Goal: Information Seeking & Learning: Check status

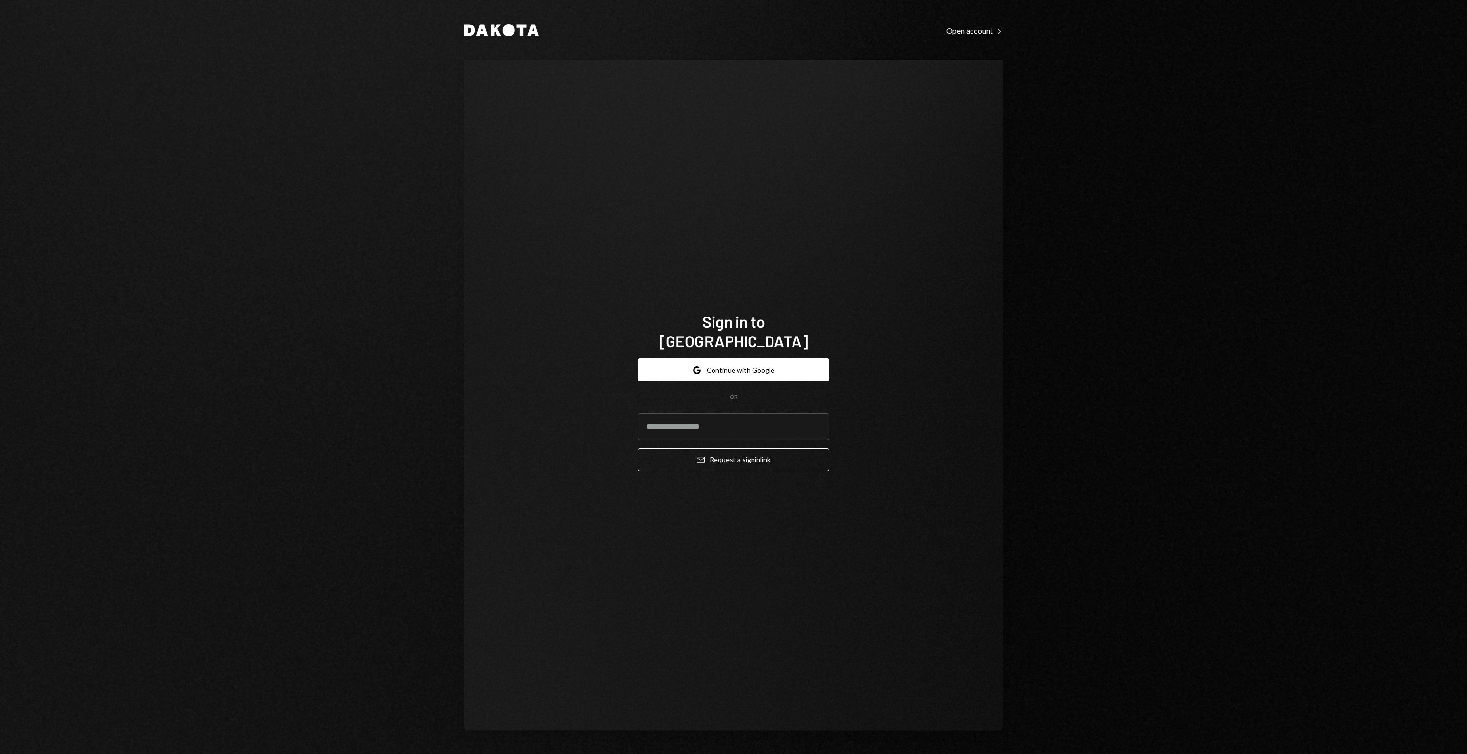
type input "**********"
click at [759, 452] on button "Email Request a sign in link" at bounding box center [733, 459] width 191 height 23
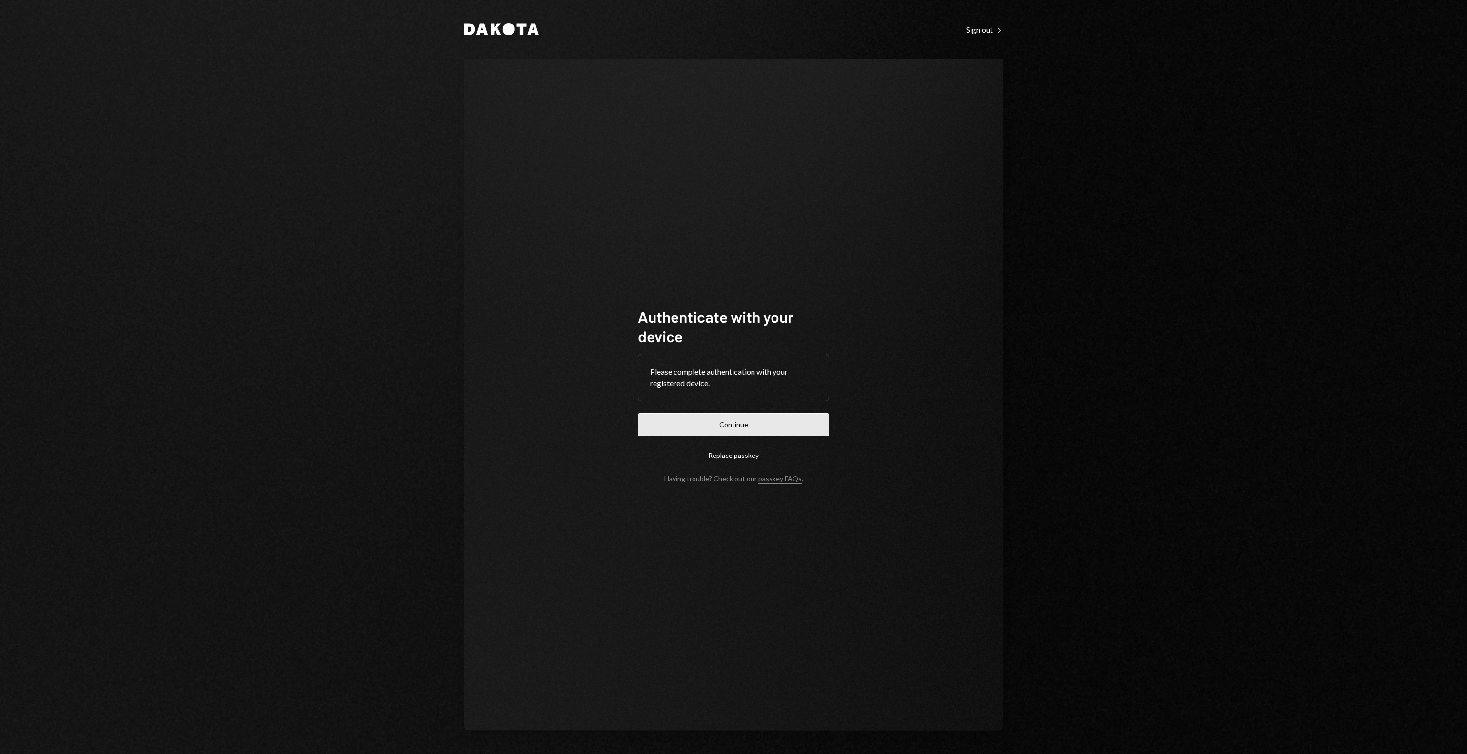
click at [728, 421] on button "Continue" at bounding box center [733, 424] width 191 height 23
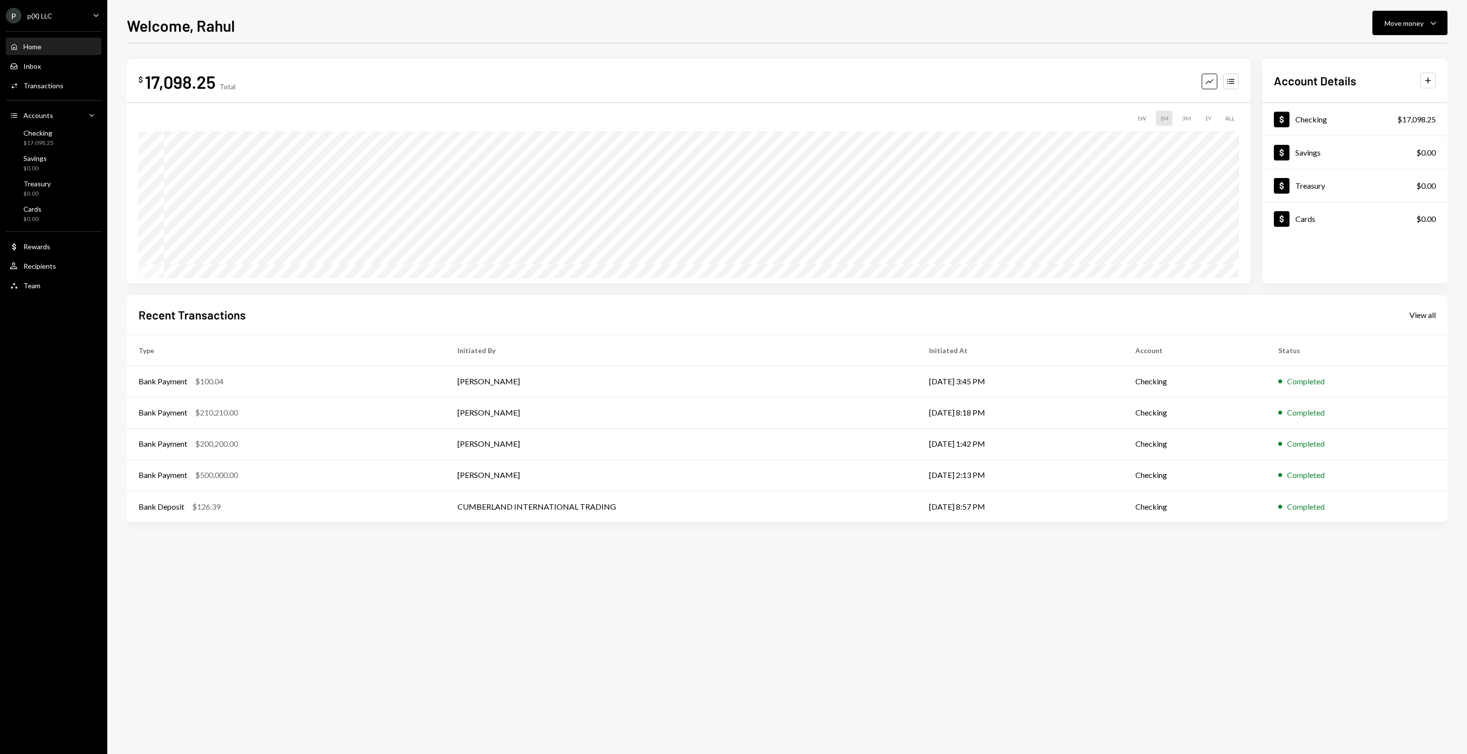
click at [600, 69] on div "$ 17,098.25 Total Graph Accounts 1W 1M 3M 1Y ALL" at bounding box center [689, 171] width 1124 height 224
click at [595, 66] on div "$ 17,098.25 Total Graph Accounts 1W 1M 3M 1Y ALL" at bounding box center [689, 171] width 1124 height 224
click at [72, 91] on div "Activities Transactions" at bounding box center [54, 86] width 88 height 17
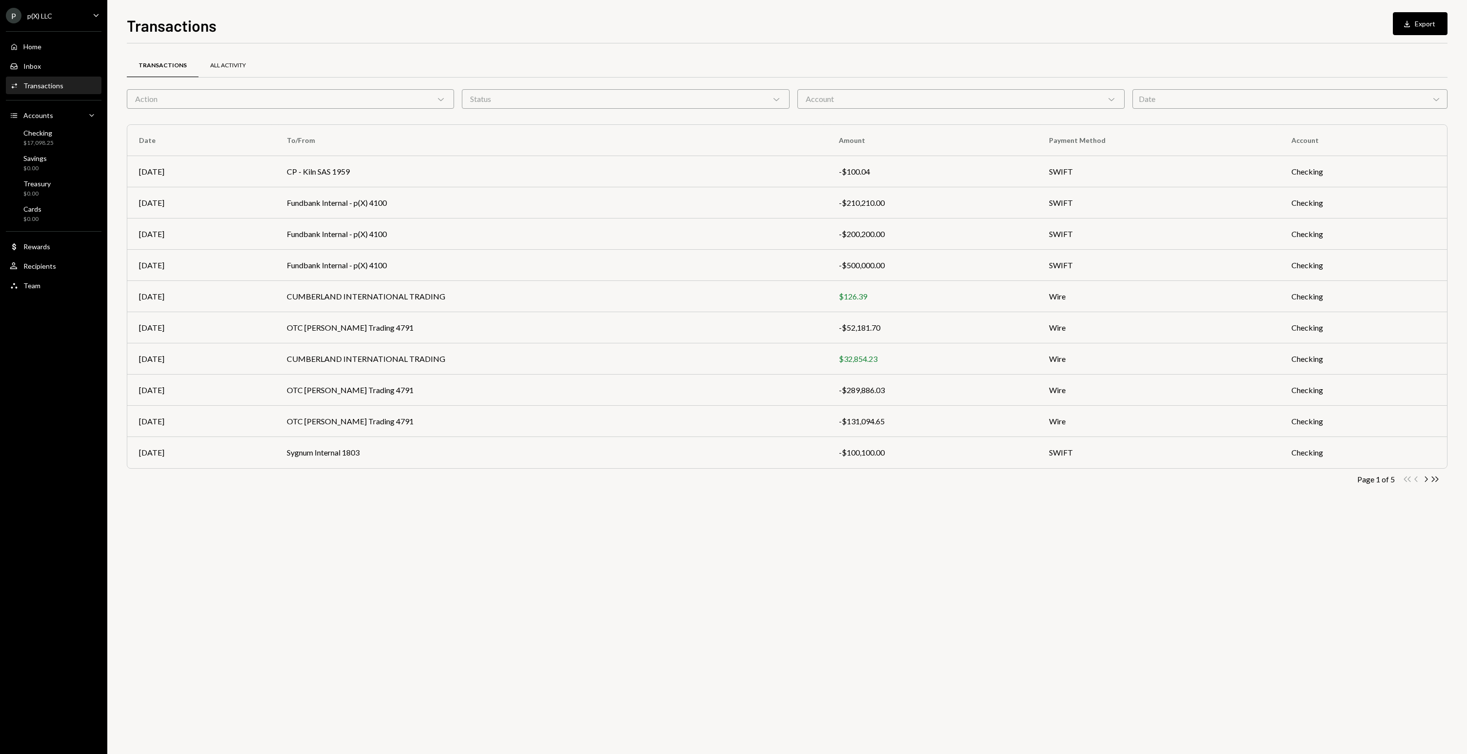
click at [220, 61] on div "All Activity" at bounding box center [228, 65] width 36 height 8
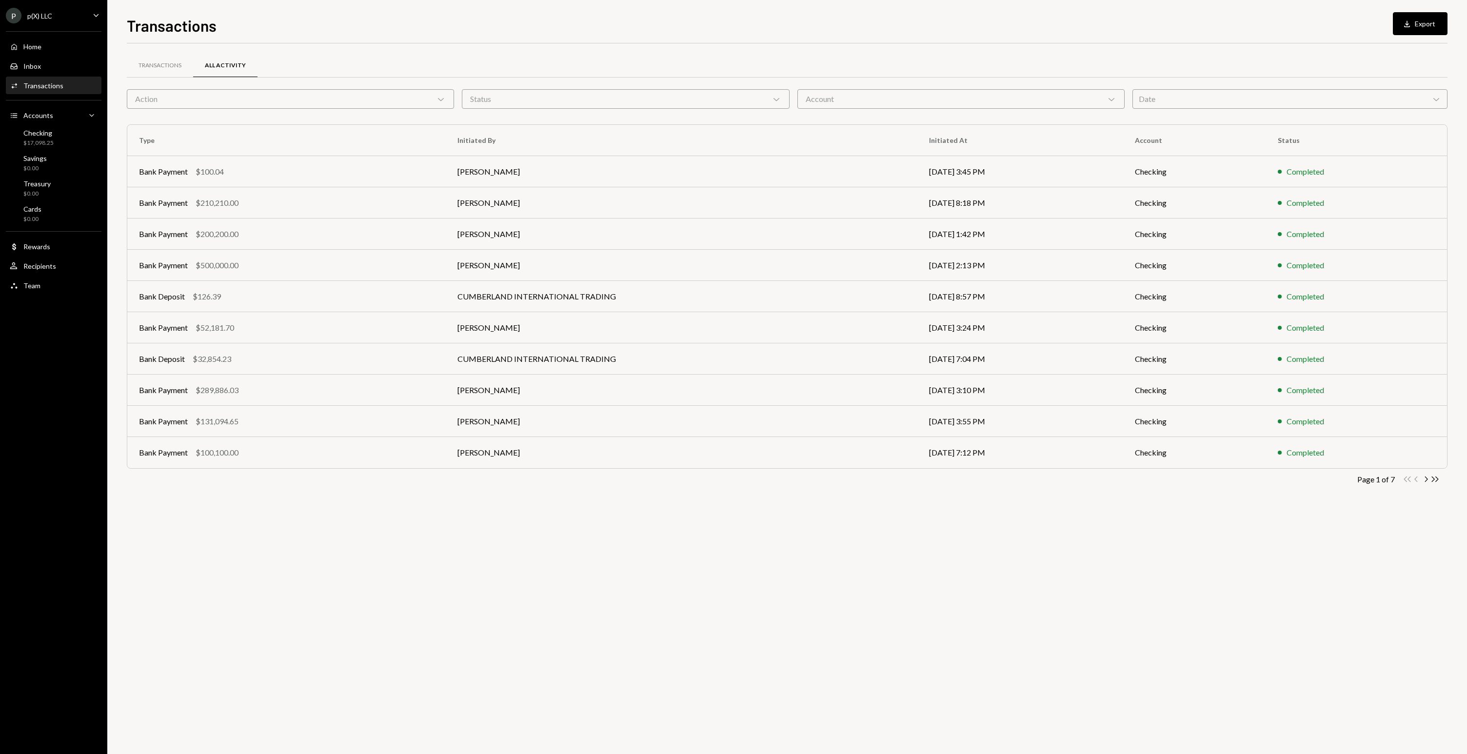
click at [355, 100] on div "Action Chevron Down" at bounding box center [290, 99] width 327 height 20
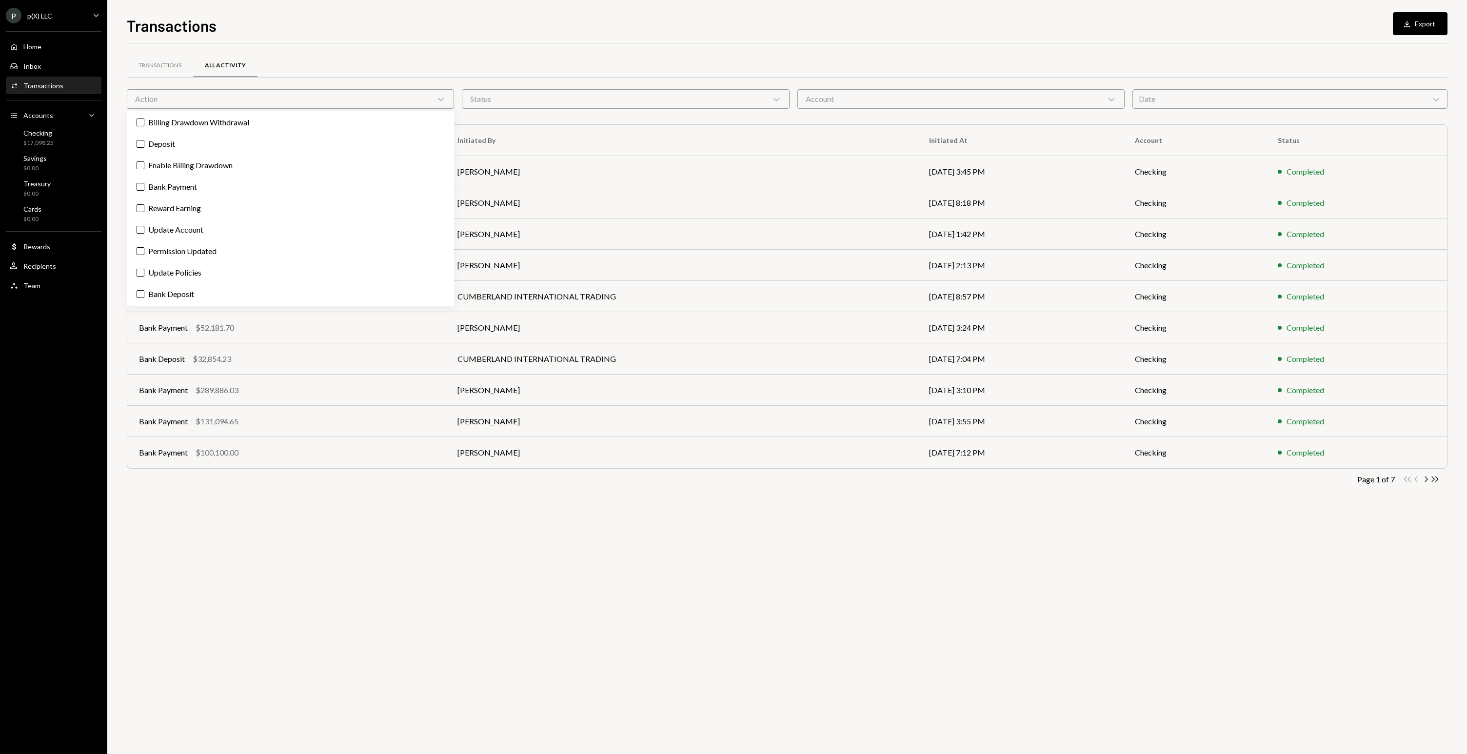
scroll to position [2, 0]
click at [189, 299] on label "Bank Deposit" at bounding box center [290, 294] width 319 height 18
click at [144, 297] on button "Bank Deposit" at bounding box center [141, 294] width 8 height 8
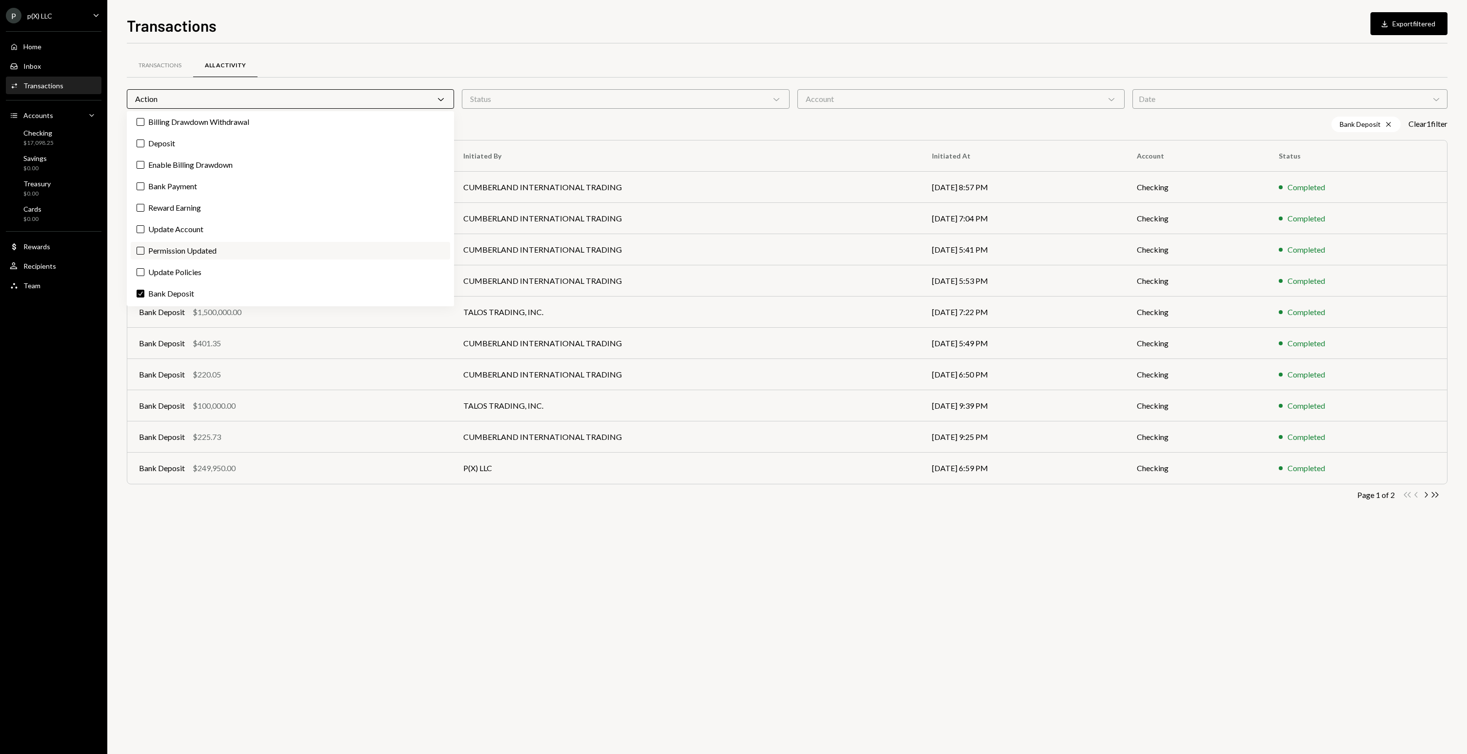
scroll to position [0, 0]
click at [191, 192] on label "Bank Payment" at bounding box center [290, 188] width 319 height 18
click at [144, 192] on button "Bank Payment" at bounding box center [141, 188] width 8 height 8
click at [168, 147] on label "Deposit" at bounding box center [290, 146] width 319 height 18
click at [144, 147] on button "Deposit" at bounding box center [141, 145] width 8 height 8
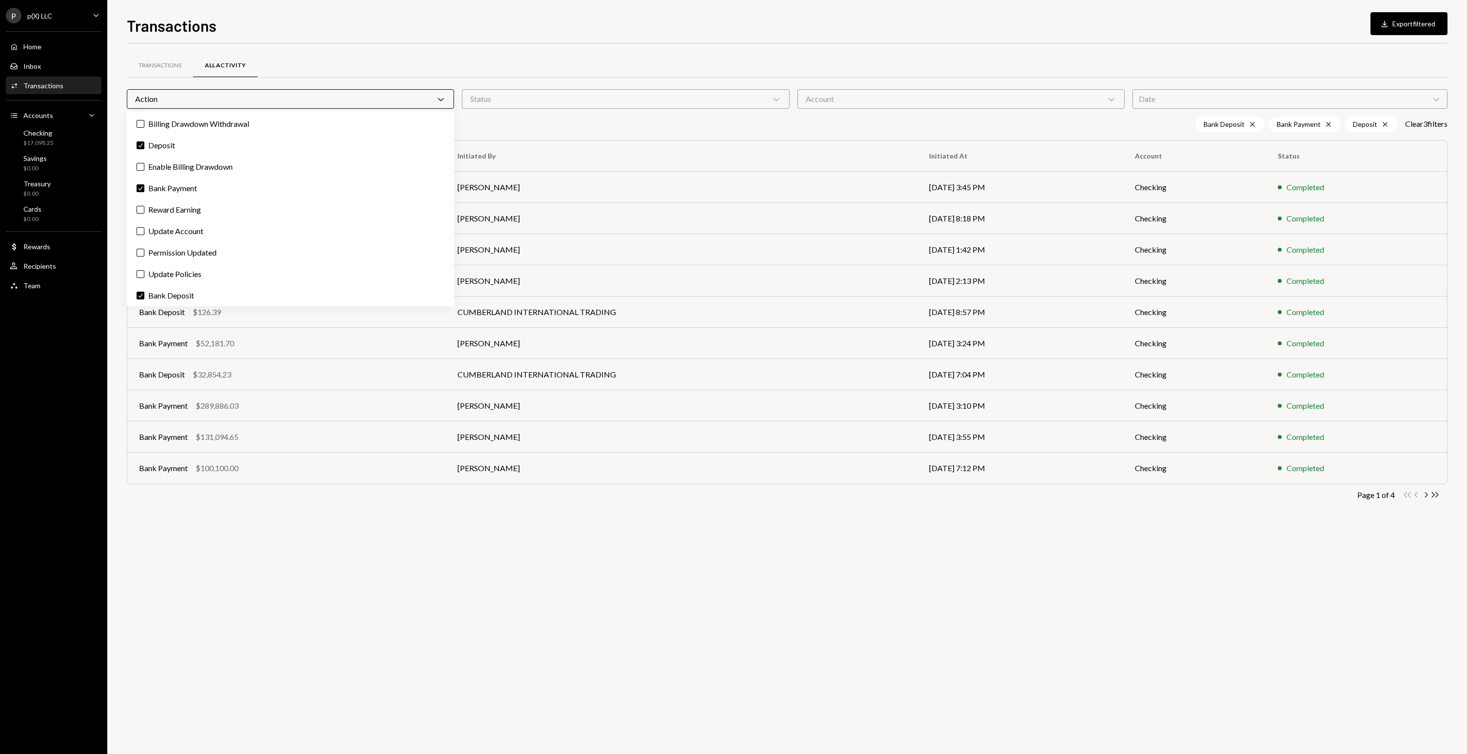
click at [749, 66] on div "Transactions All Activity" at bounding box center [787, 65] width 1321 height 25
